Goal: Check status

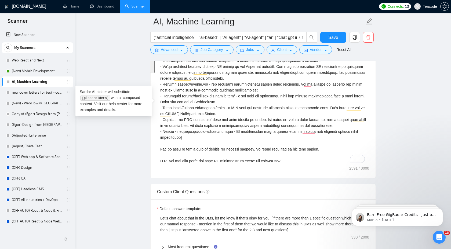
scroll to position [77, 0]
click at [104, 9] on link "Dashboard" at bounding box center [102, 6] width 24 height 5
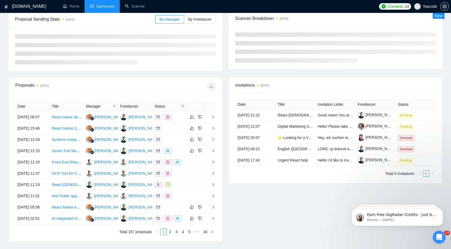
type input "[DATE]"
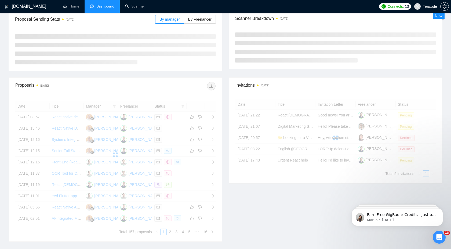
scroll to position [0, 0]
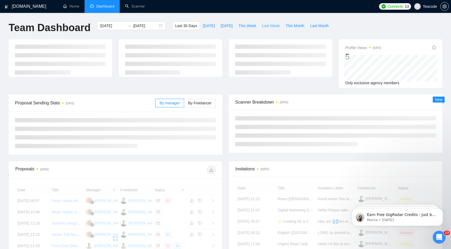
click at [268, 26] on span "Last Week" at bounding box center [271, 26] width 18 height 6
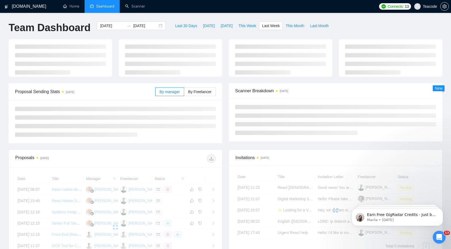
type input "[DATE]"
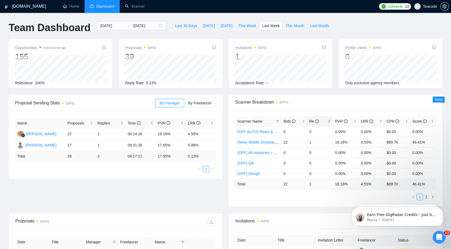
click at [324, 124] on div "Re" at bounding box center [319, 121] width 21 height 6
